Goal: Check status: Check status

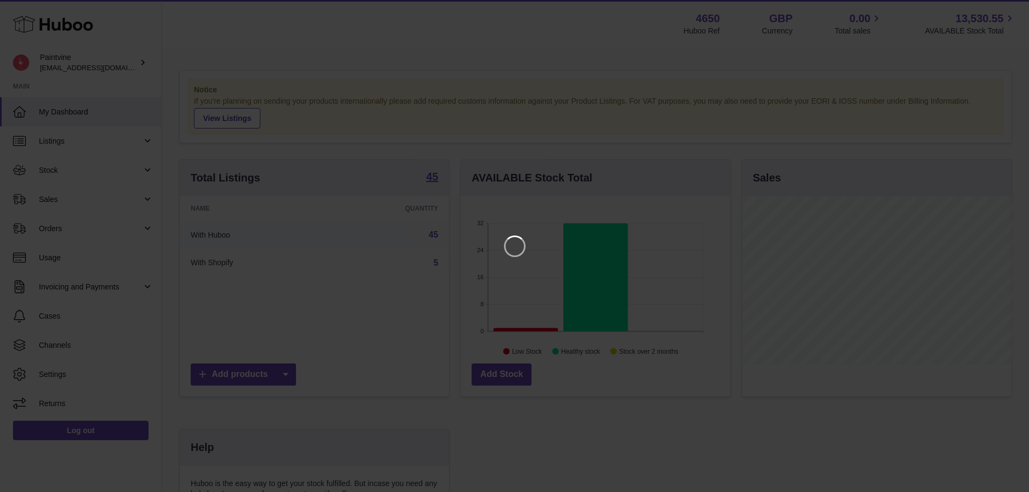
scroll to position [169, 272]
click at [1009, 11] on icon "Close" at bounding box center [1009, 9] width 13 height 13
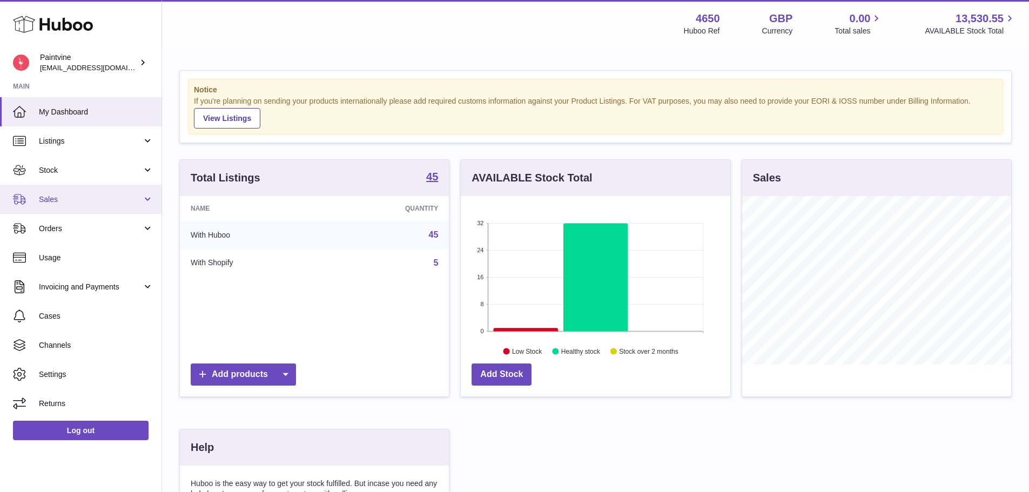
click at [97, 199] on span "Sales" at bounding box center [90, 199] width 103 height 10
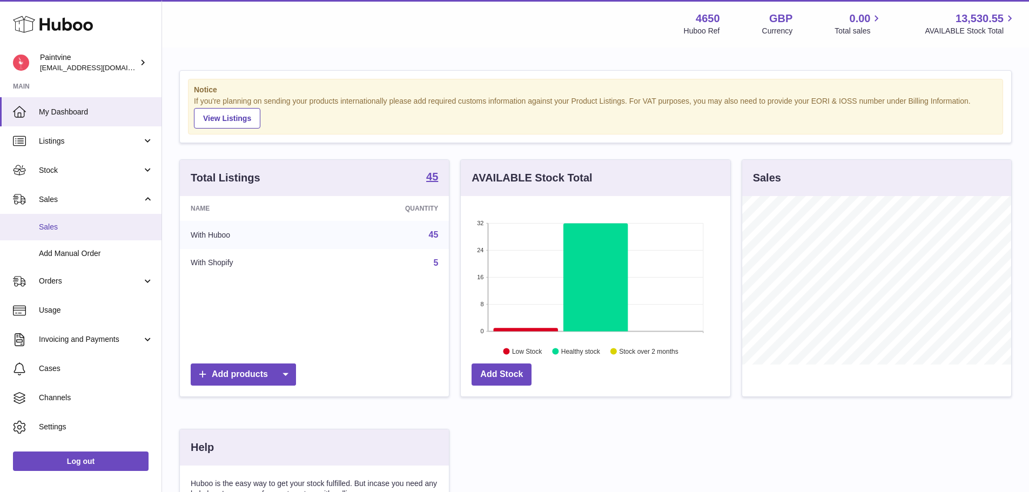
click at [86, 228] on span "Sales" at bounding box center [96, 227] width 115 height 10
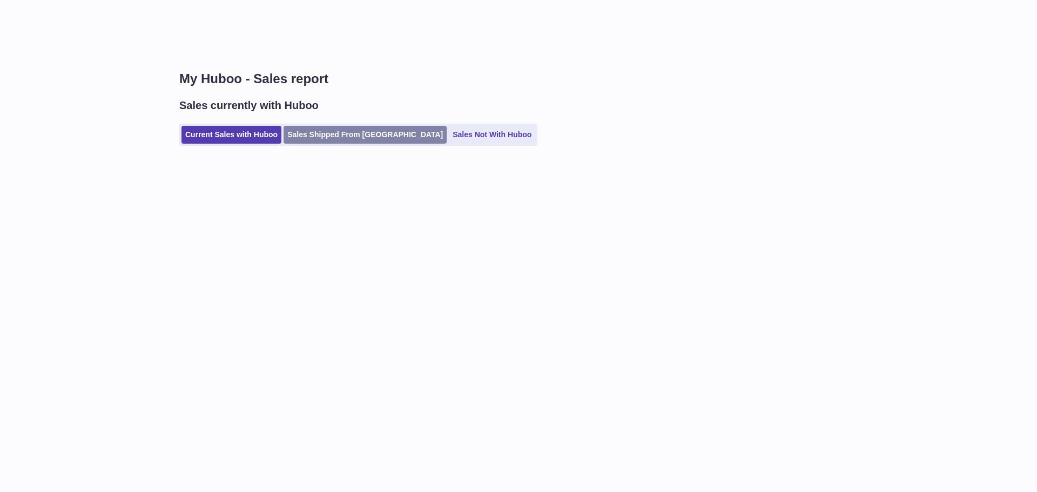
click at [317, 133] on link "Sales Shipped From [GEOGRAPHIC_DATA]" at bounding box center [365, 135] width 163 height 18
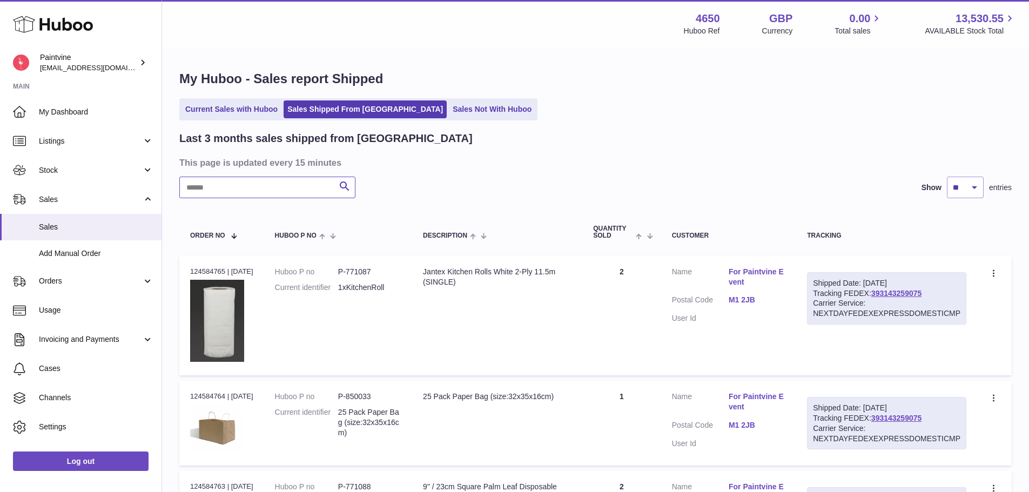
click at [303, 180] on input "text" at bounding box center [267, 188] width 176 height 22
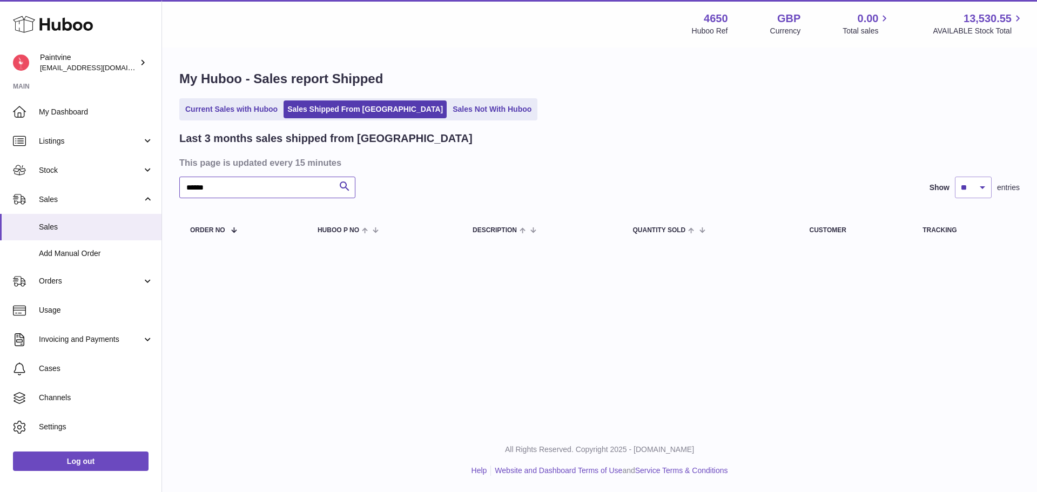
type input "******"
